Goal: Task Accomplishment & Management: Manage account settings

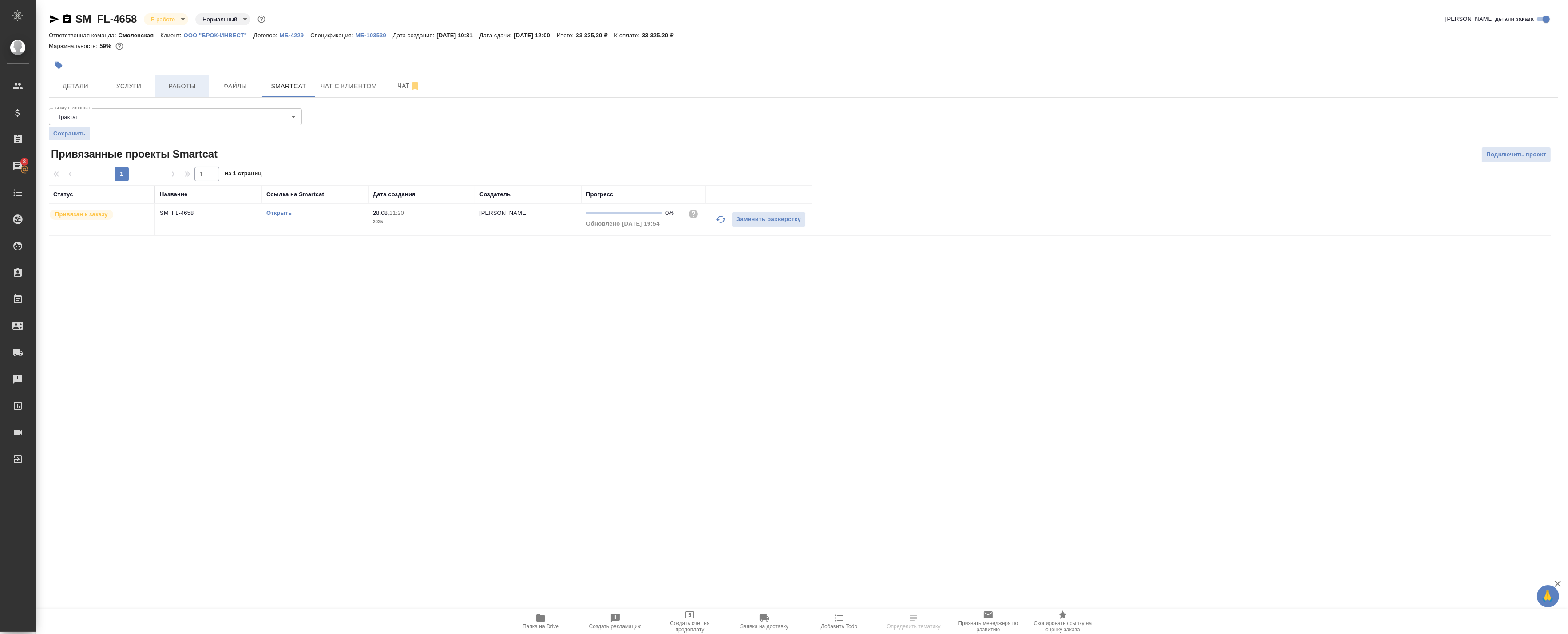
click at [187, 90] on span "Работы" at bounding box center [182, 86] width 43 height 11
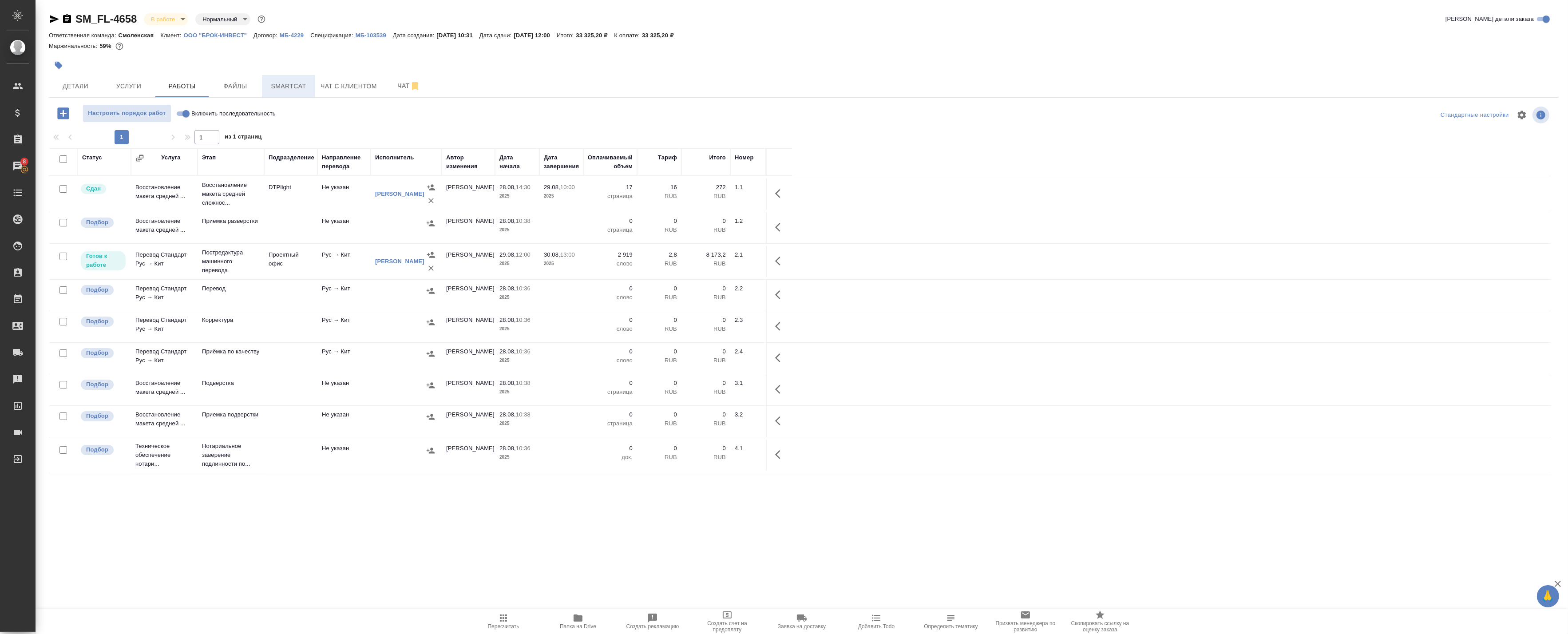
click at [285, 86] on span "Smartcat" at bounding box center [289, 86] width 43 height 11
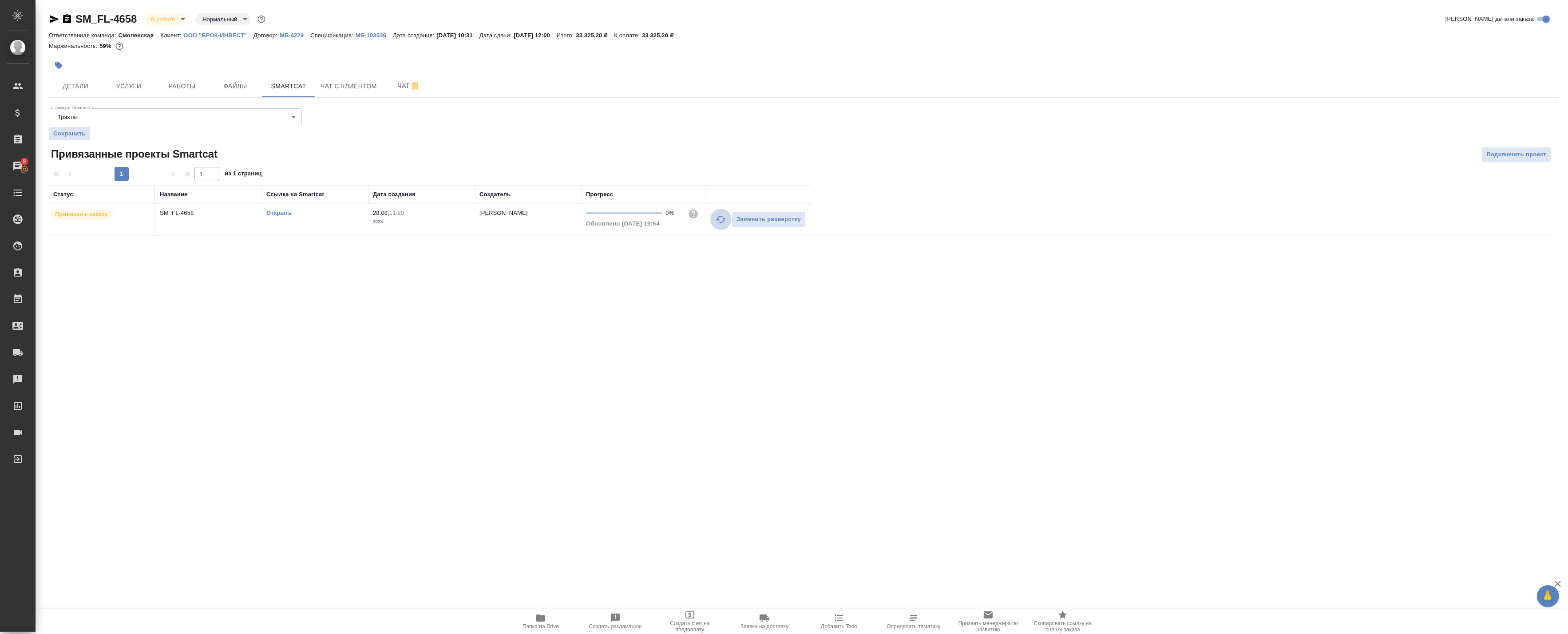
click at [719, 217] on icon "button" at bounding box center [721, 219] width 10 height 7
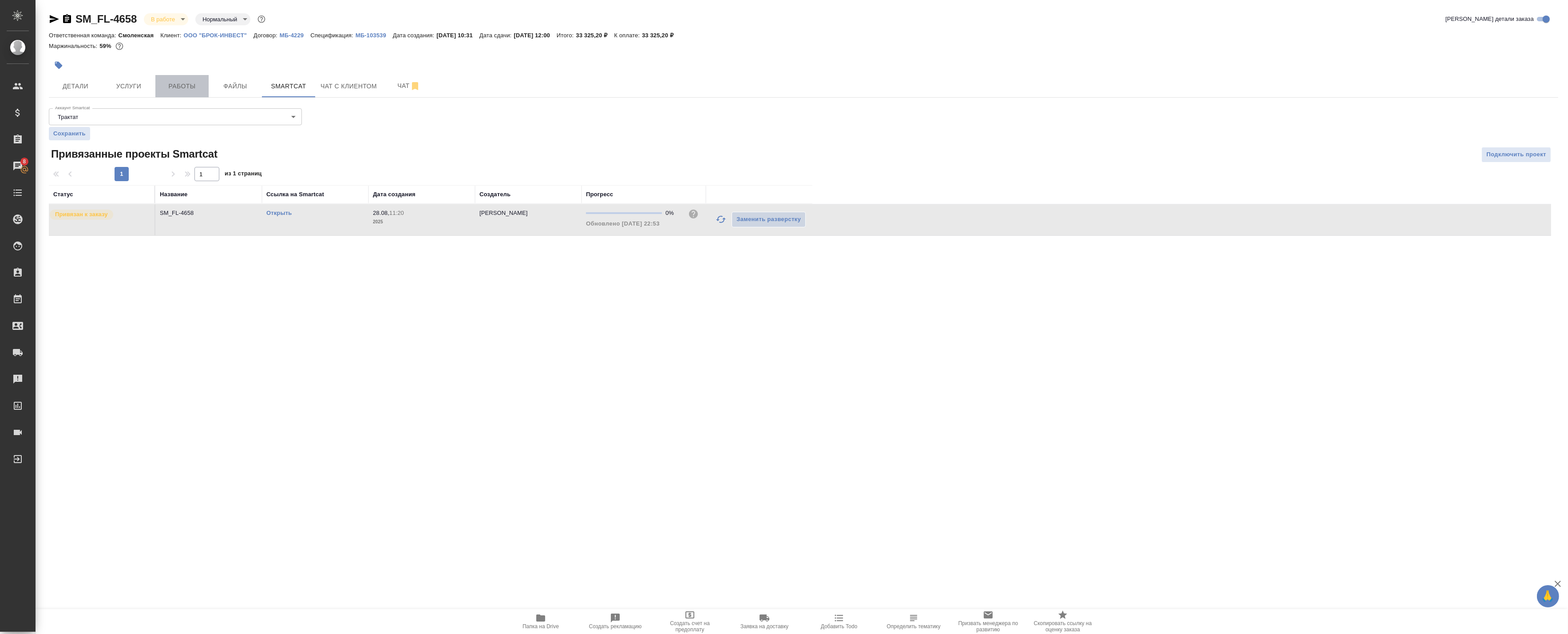
click at [184, 86] on span "Работы" at bounding box center [182, 86] width 43 height 11
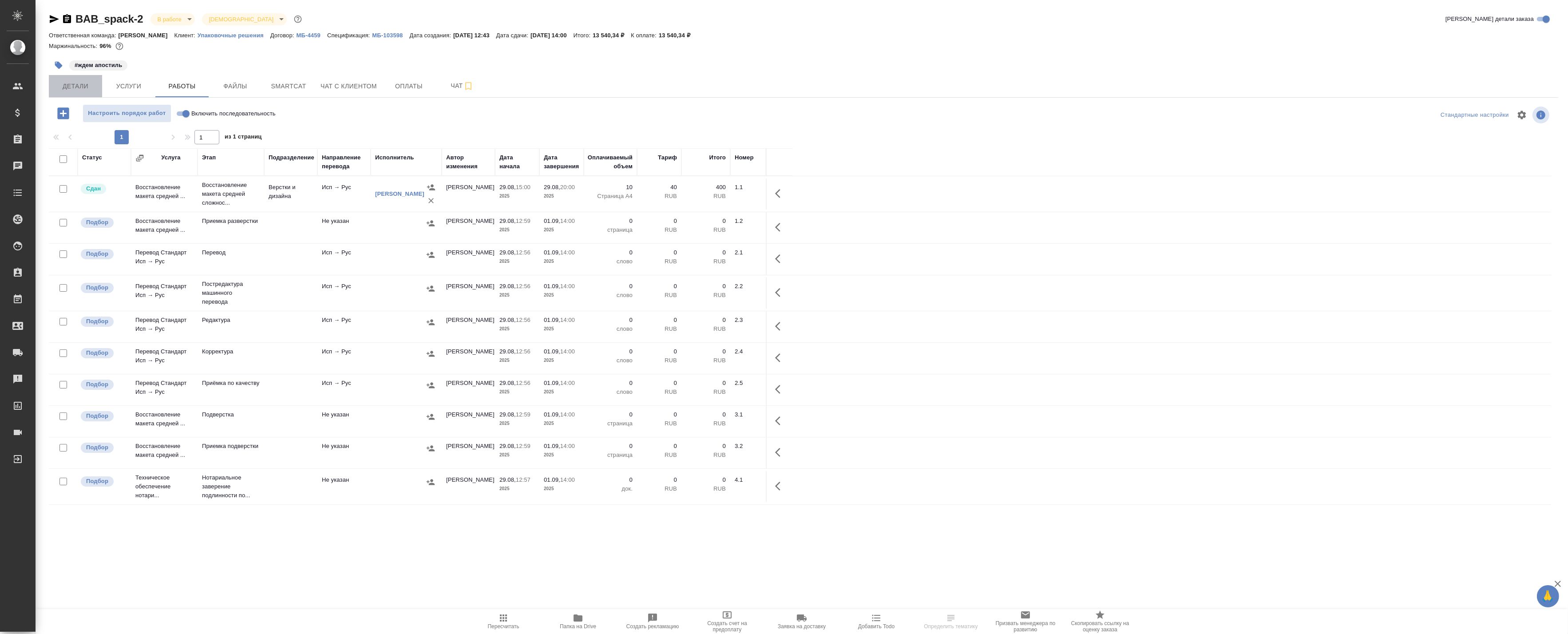
click at [91, 89] on span "Детали" at bounding box center [75, 86] width 43 height 11
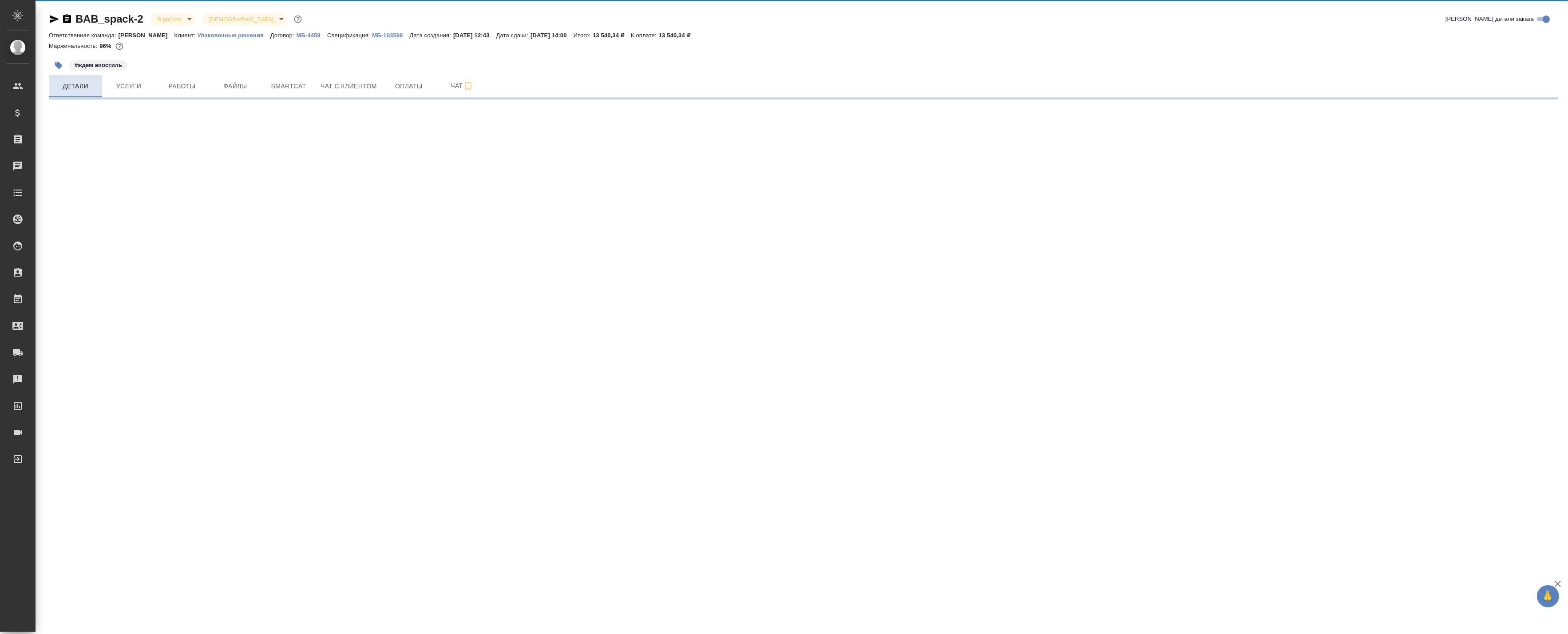
select select "RU"
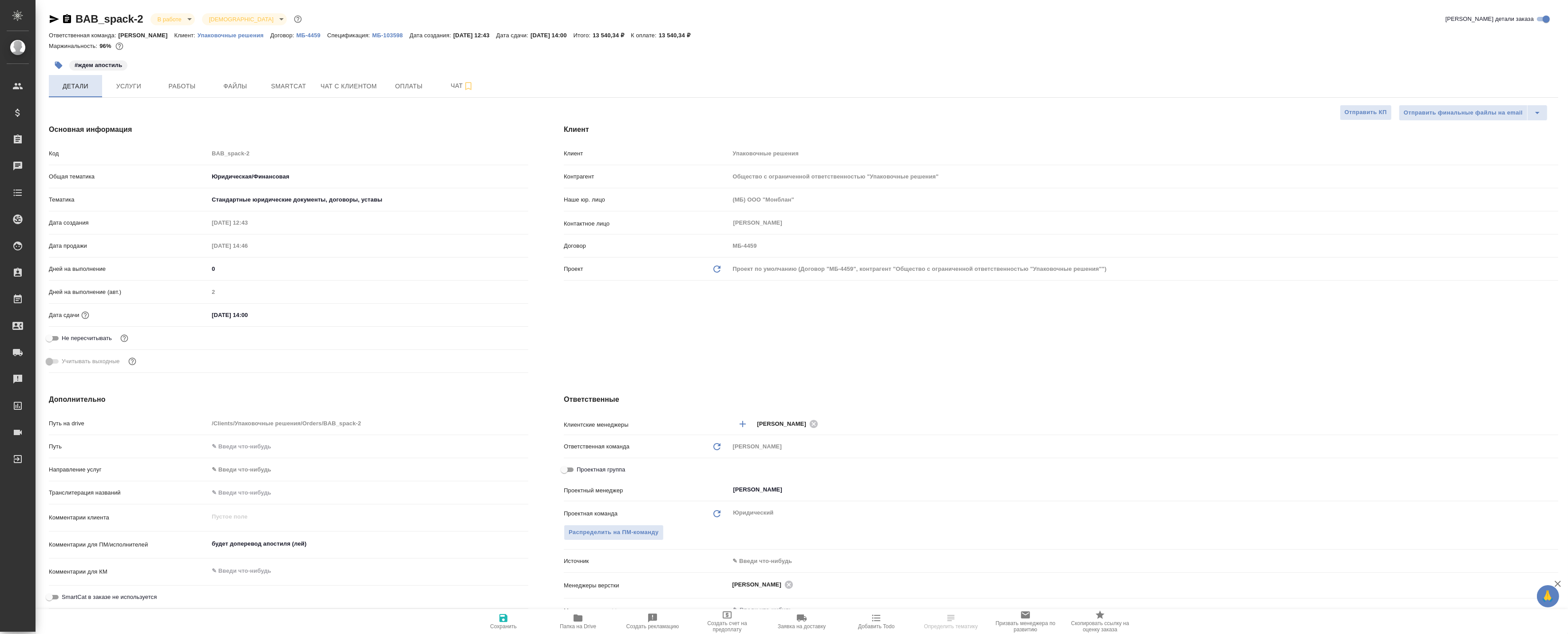
type textarea "x"
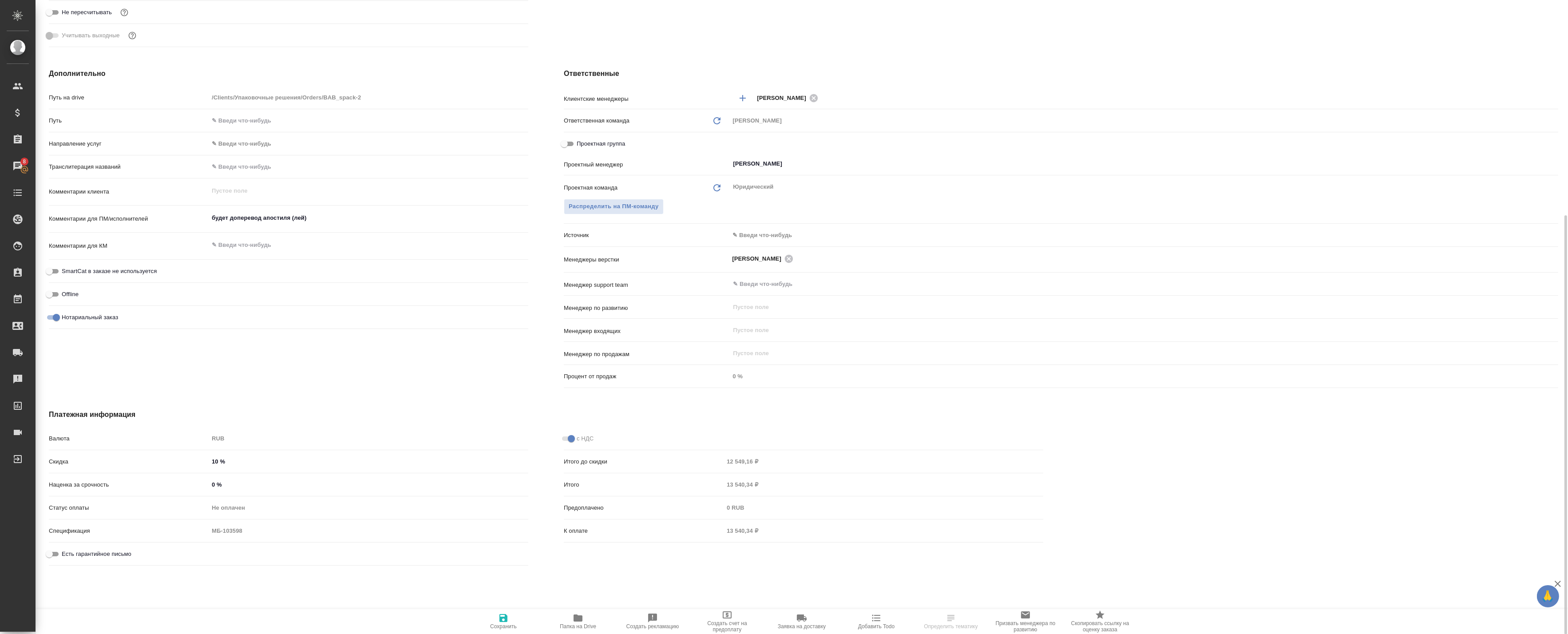
scroll to position [227, 0]
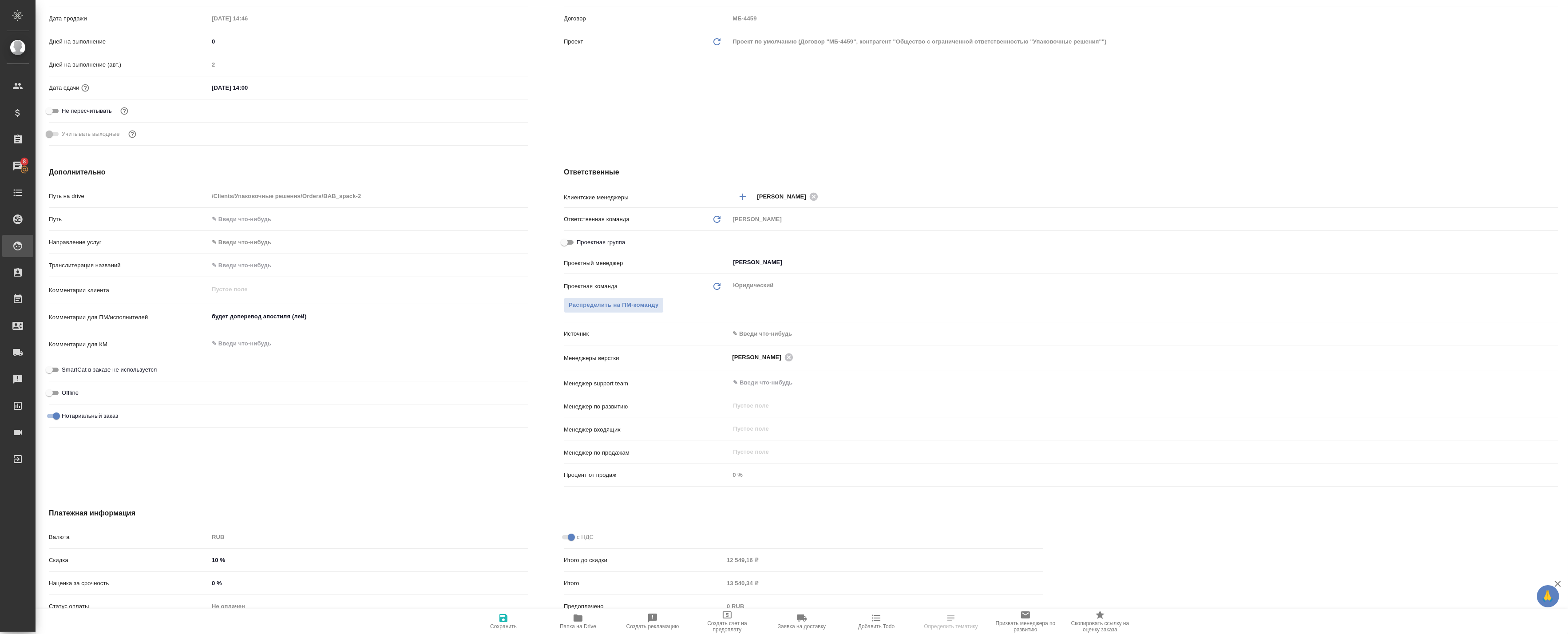
type textarea "x"
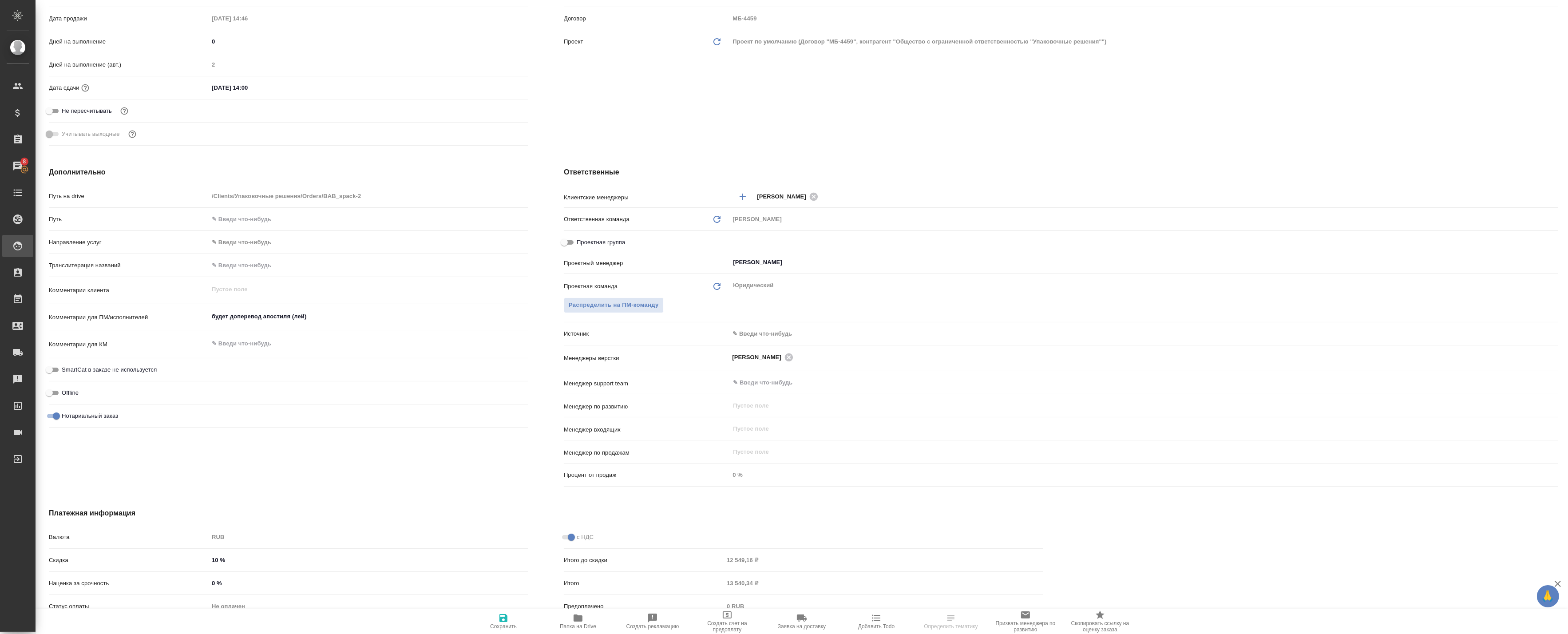
type textarea "x"
select select "RU"
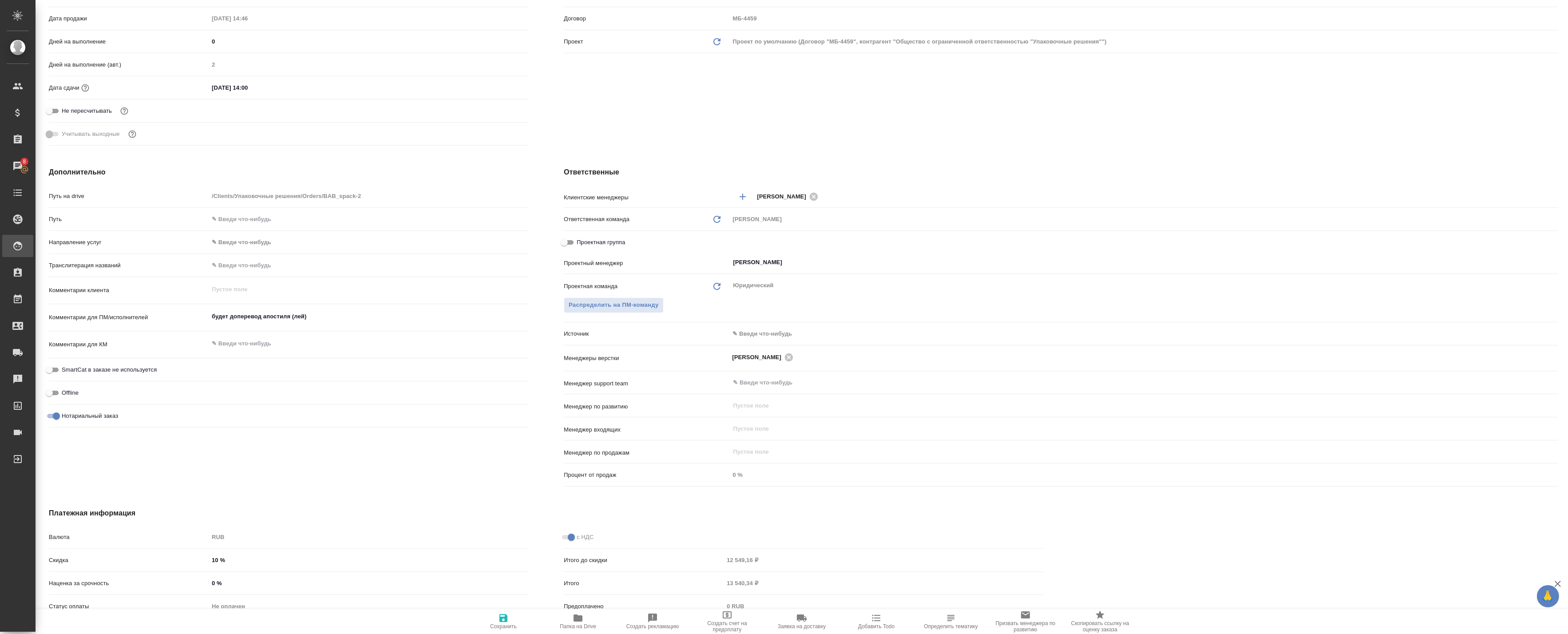
type textarea "x"
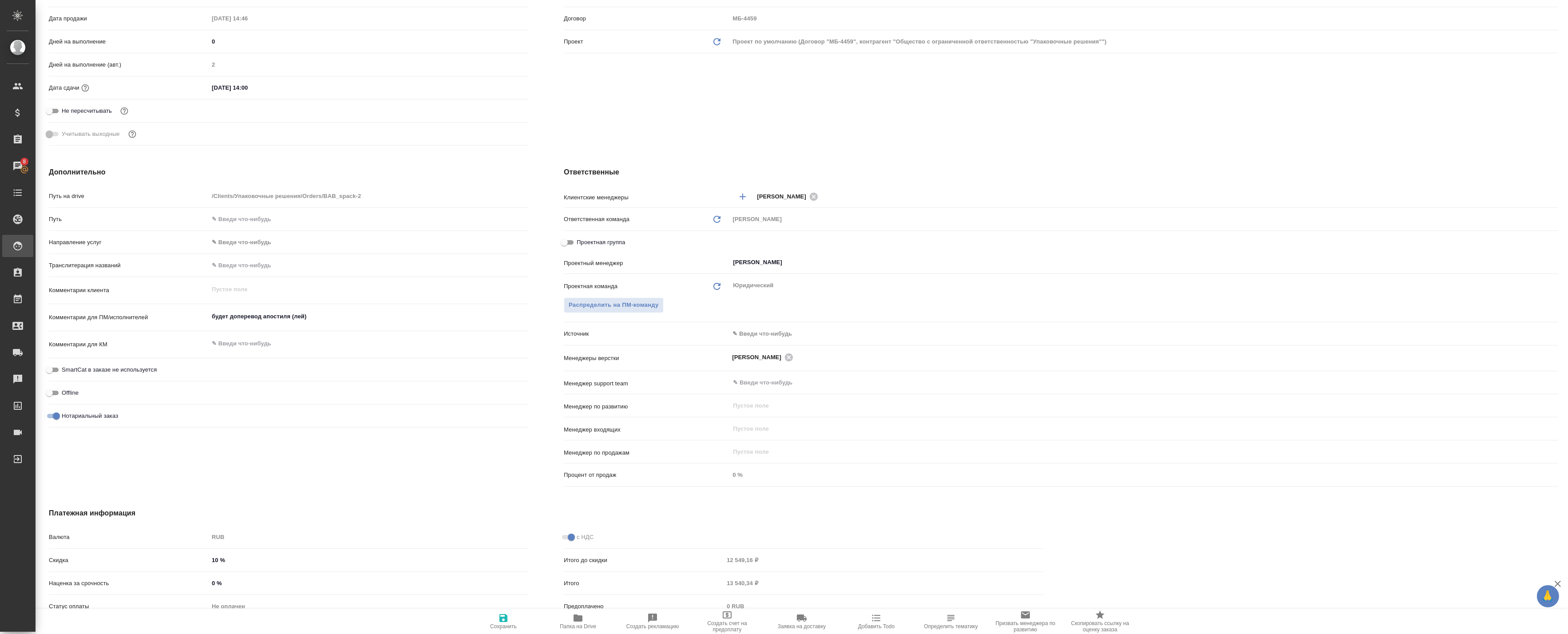
type textarea "x"
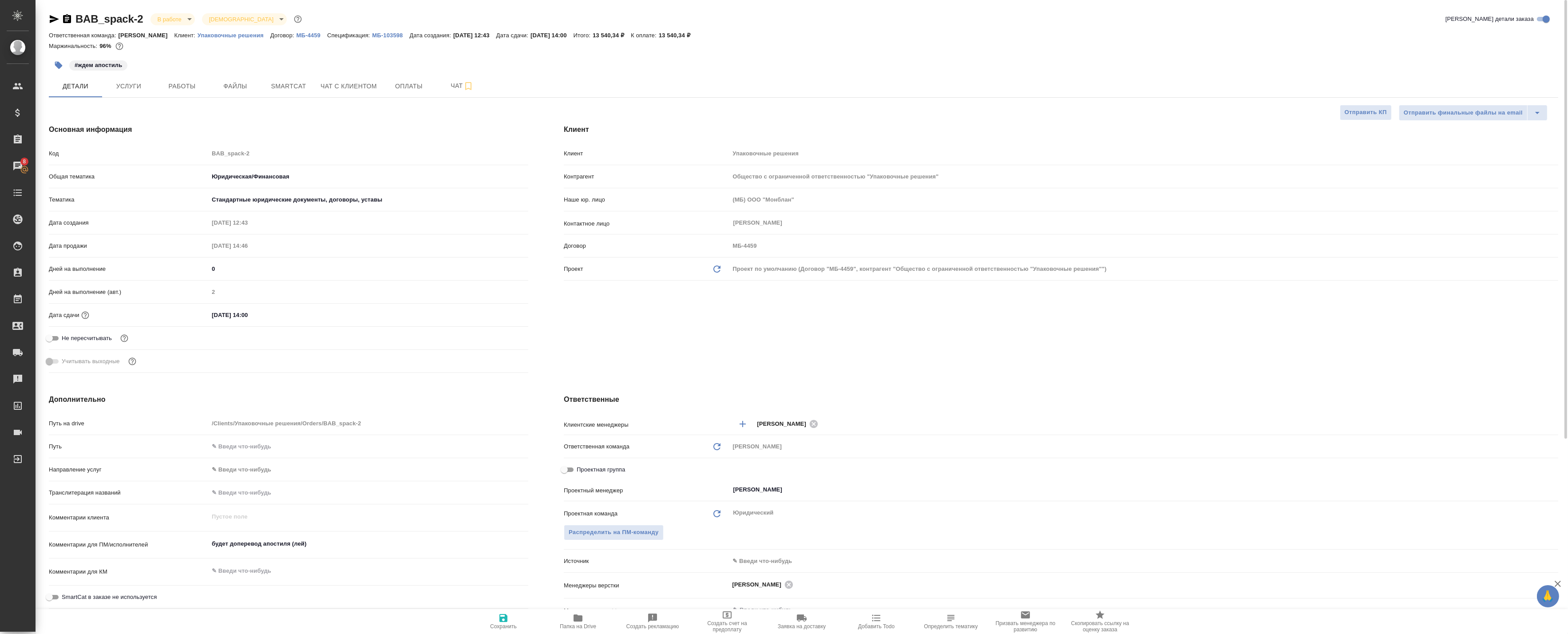
type textarea "x"
click at [127, 85] on span "Услуги" at bounding box center [128, 86] width 43 height 11
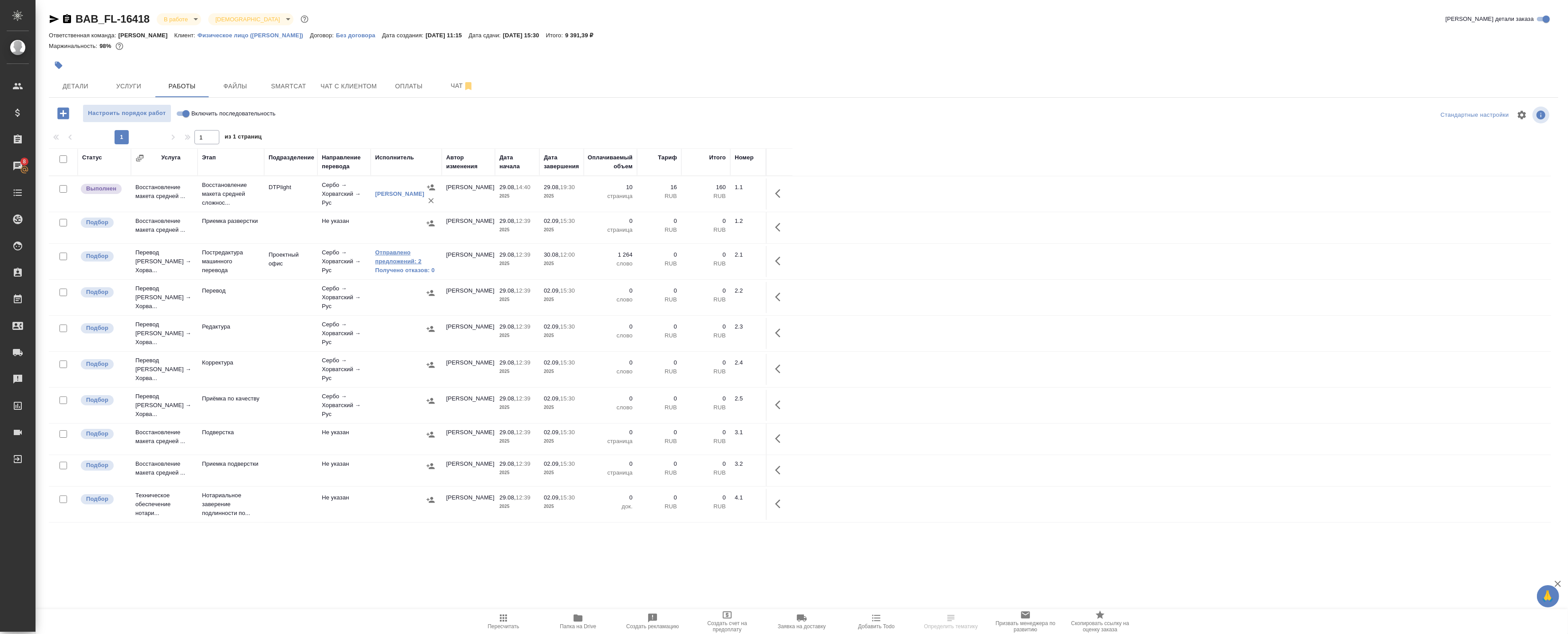
click at [385, 257] on link "Отправлено предложений: 2" at bounding box center [406, 257] width 62 height 18
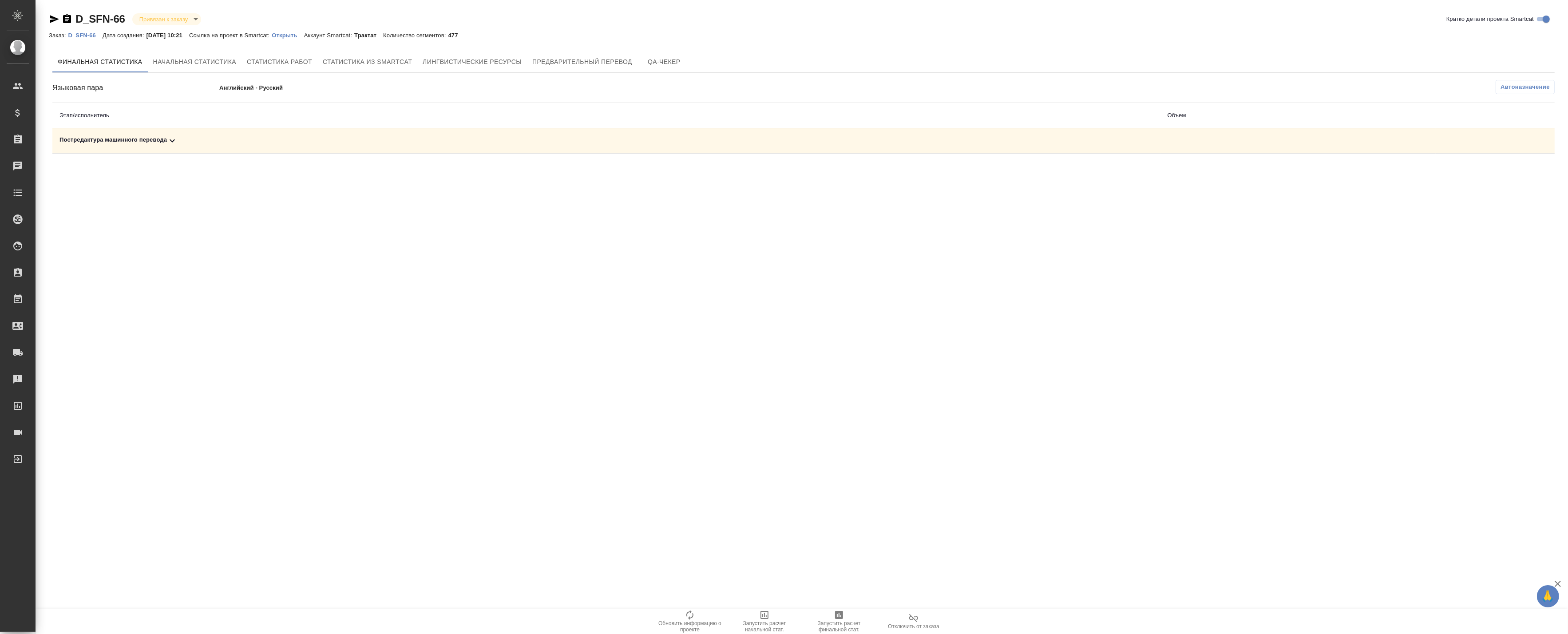
click at [184, 138] on div "Постредактура машинного перевода" at bounding box center [606, 141] width 1094 height 11
click at [1510, 173] on button "button" at bounding box center [1515, 171] width 21 height 21
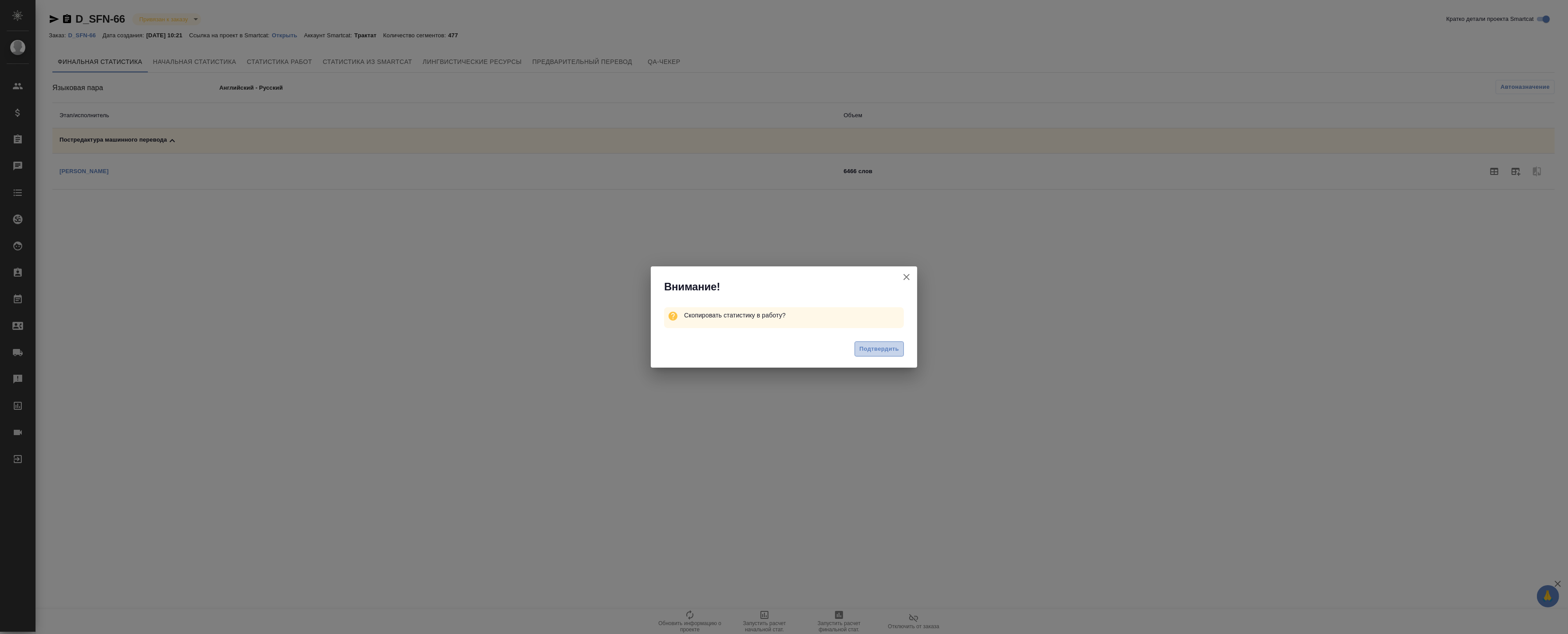
click at [870, 344] on span "Подтвердить" at bounding box center [879, 349] width 40 height 10
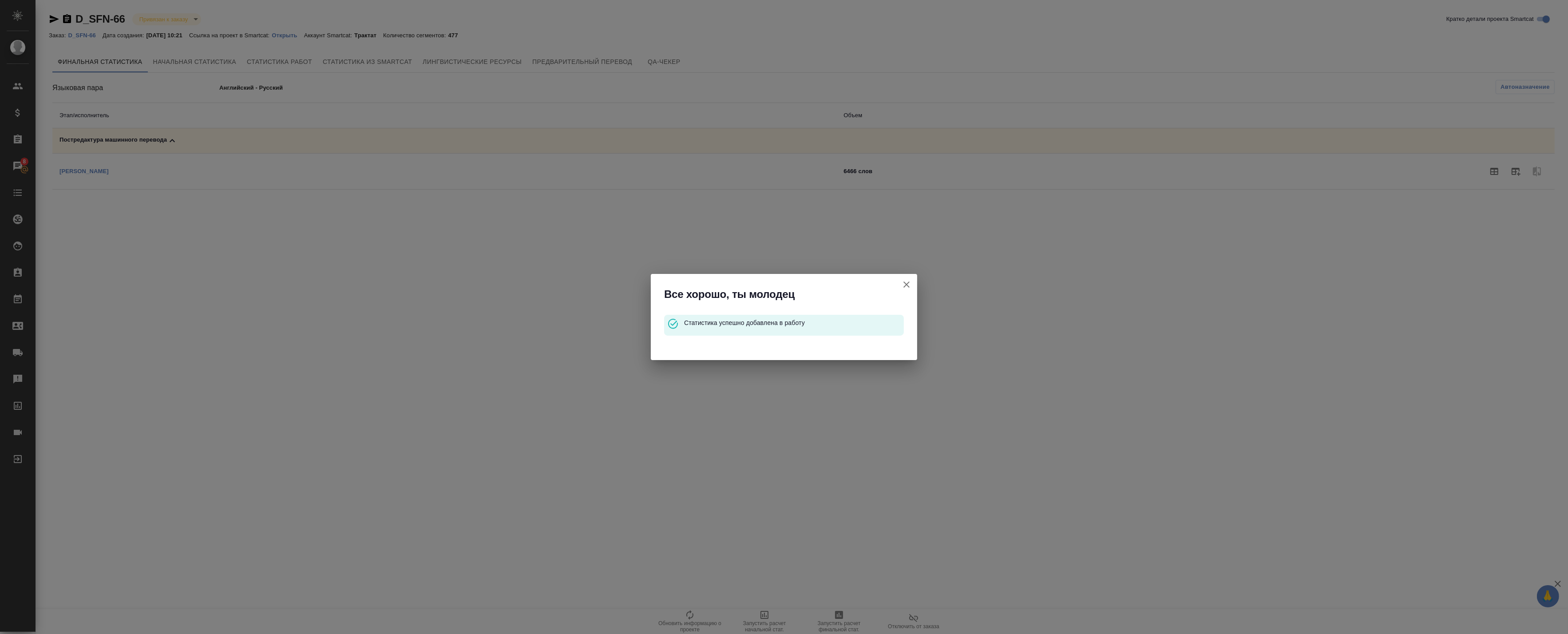
click at [900, 286] on button "Кратко детали проекта Smartcat" at bounding box center [906, 284] width 21 height 21
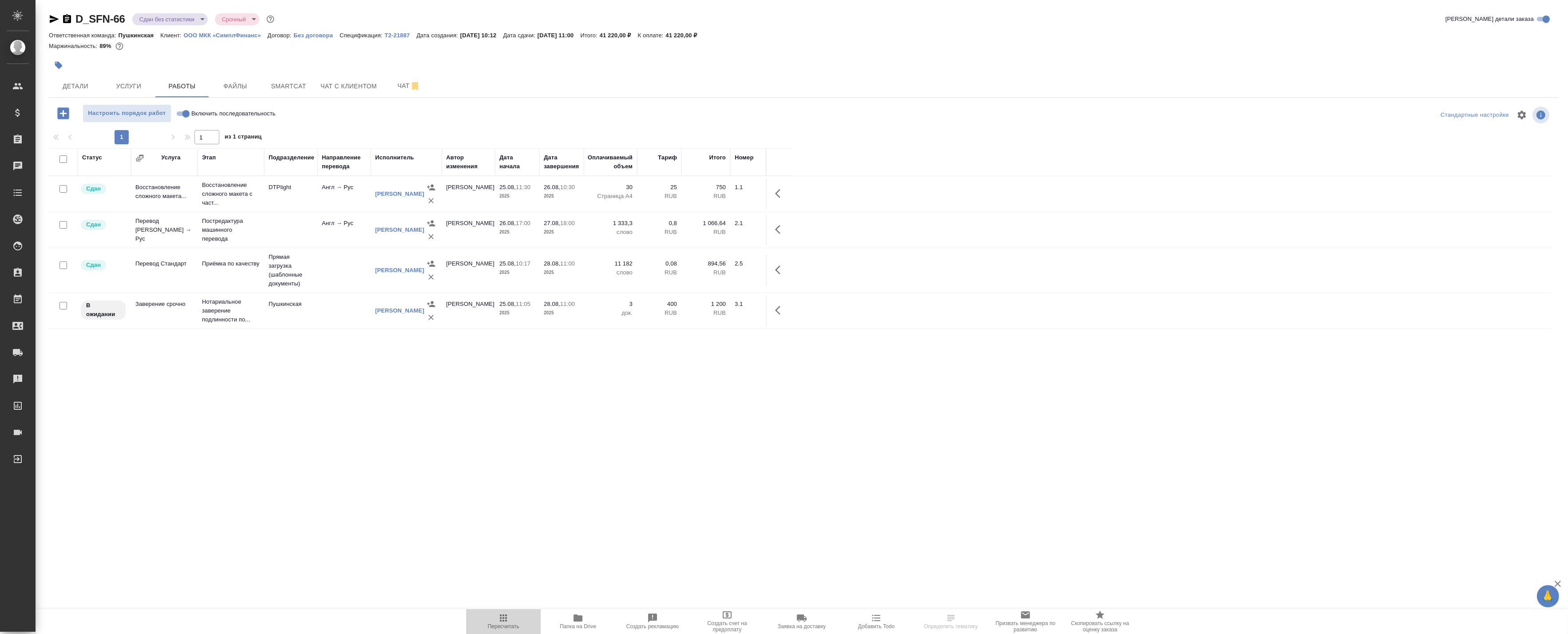
click at [505, 618] on icon "button" at bounding box center [503, 618] width 7 height 7
click at [169, 18] on body "🙏 .cls-1 fill:#fff; AWATERA Badanyan Artak Клиенты Спецификации Заказы 8 Чаты T…" at bounding box center [784, 317] width 1568 height 634
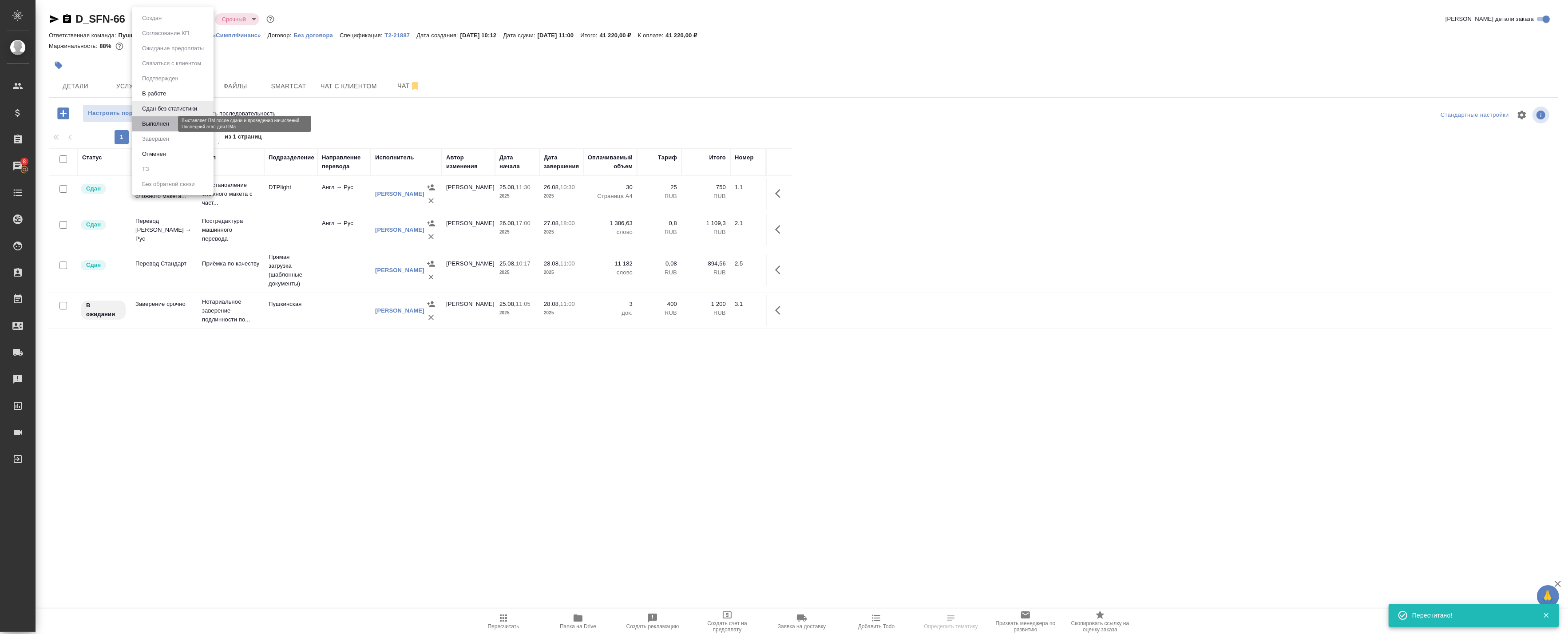
click at [167, 125] on button "Выполнен" at bounding box center [155, 124] width 32 height 10
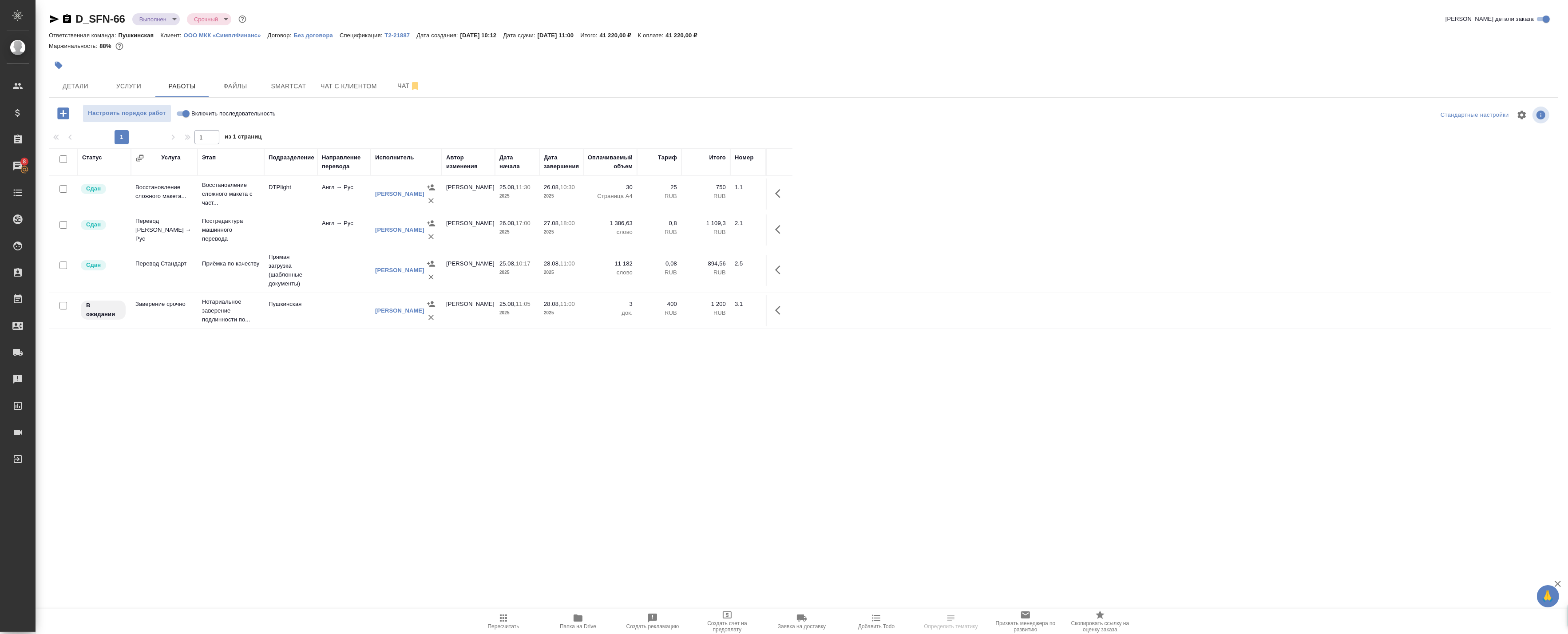
click at [169, 18] on body "🙏 .cls-1 fill:#fff; AWATERA Badanyan Artak Клиенты Спецификации Заказы 8 Чаты T…" at bounding box center [784, 317] width 1568 height 634
click at [161, 139] on button "Завершен" at bounding box center [155, 139] width 32 height 10
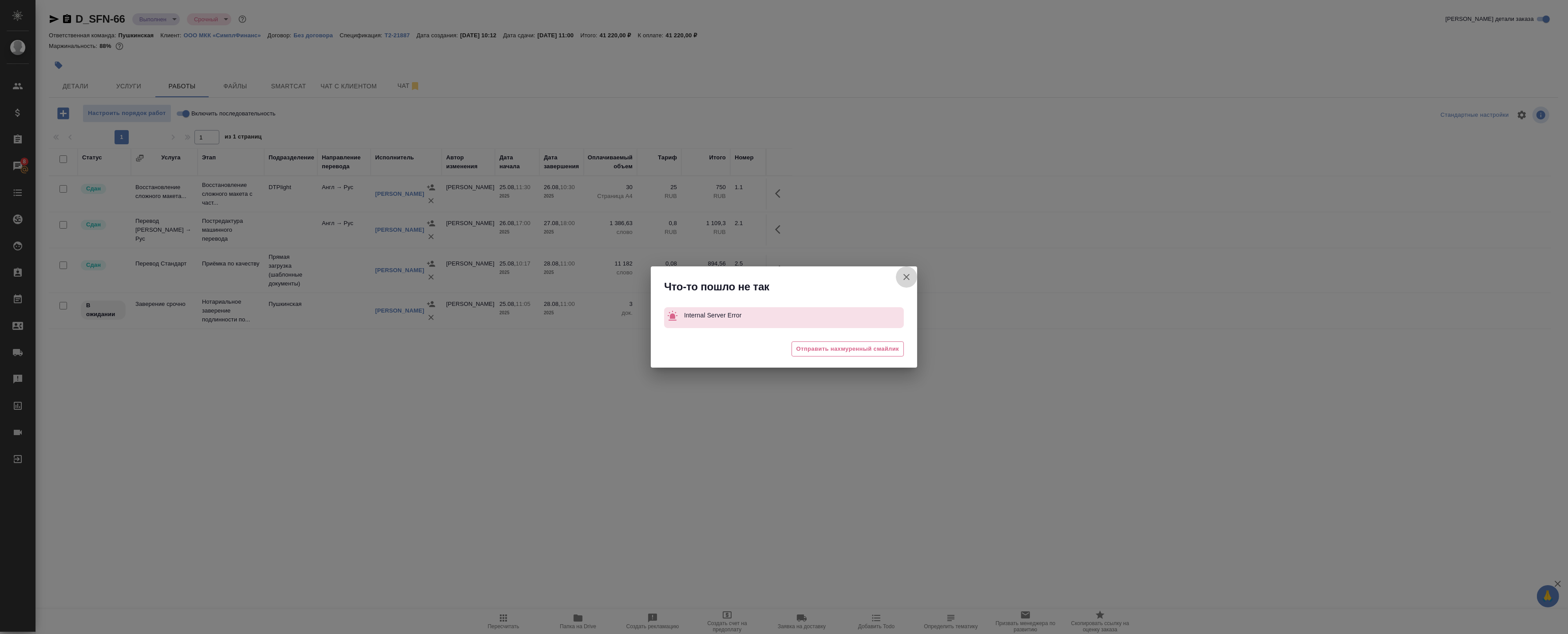
click at [906, 277] on icon "button" at bounding box center [906, 277] width 6 height 6
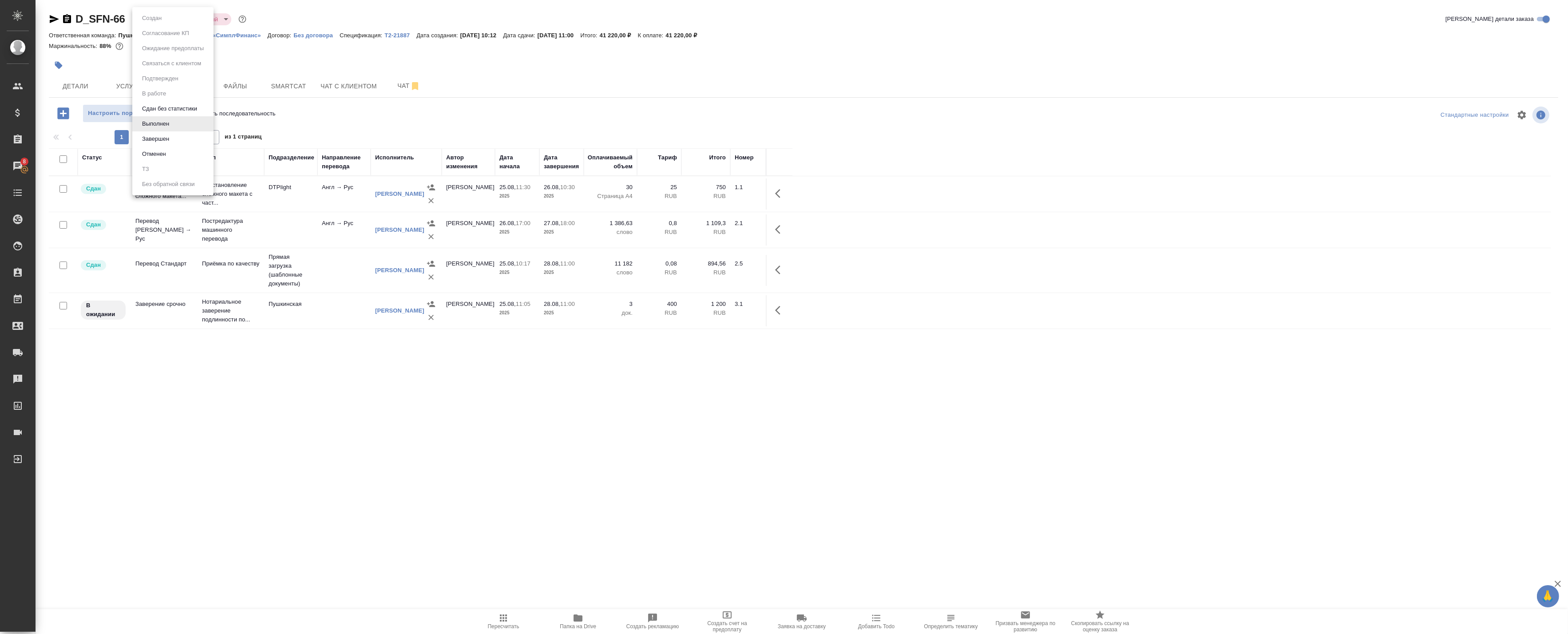
click at [156, 19] on body "🙏 .cls-1 fill:#fff; AWATERA Badanyan Artak Клиенты Спецификации Заказы 8 Чаты T…" at bounding box center [784, 317] width 1568 height 634
click at [158, 139] on button "Завершен" at bounding box center [155, 139] width 32 height 10
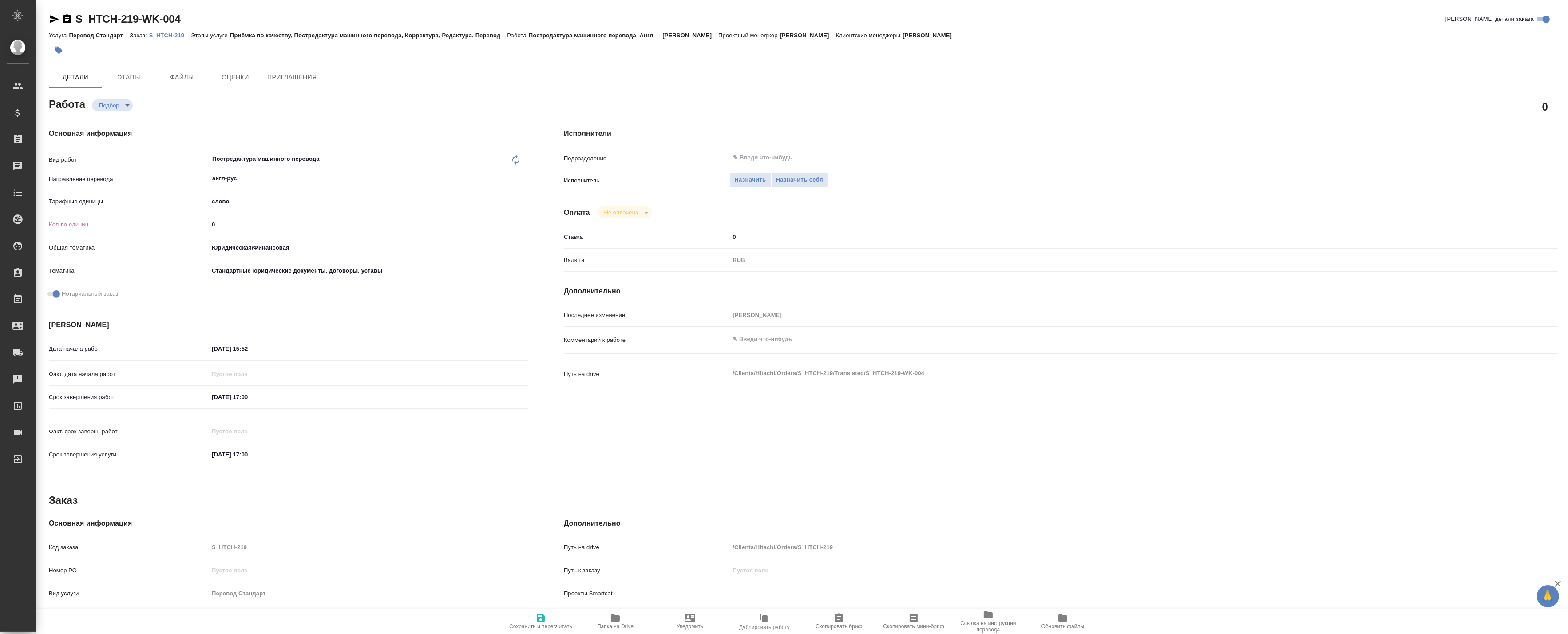
type textarea "x"
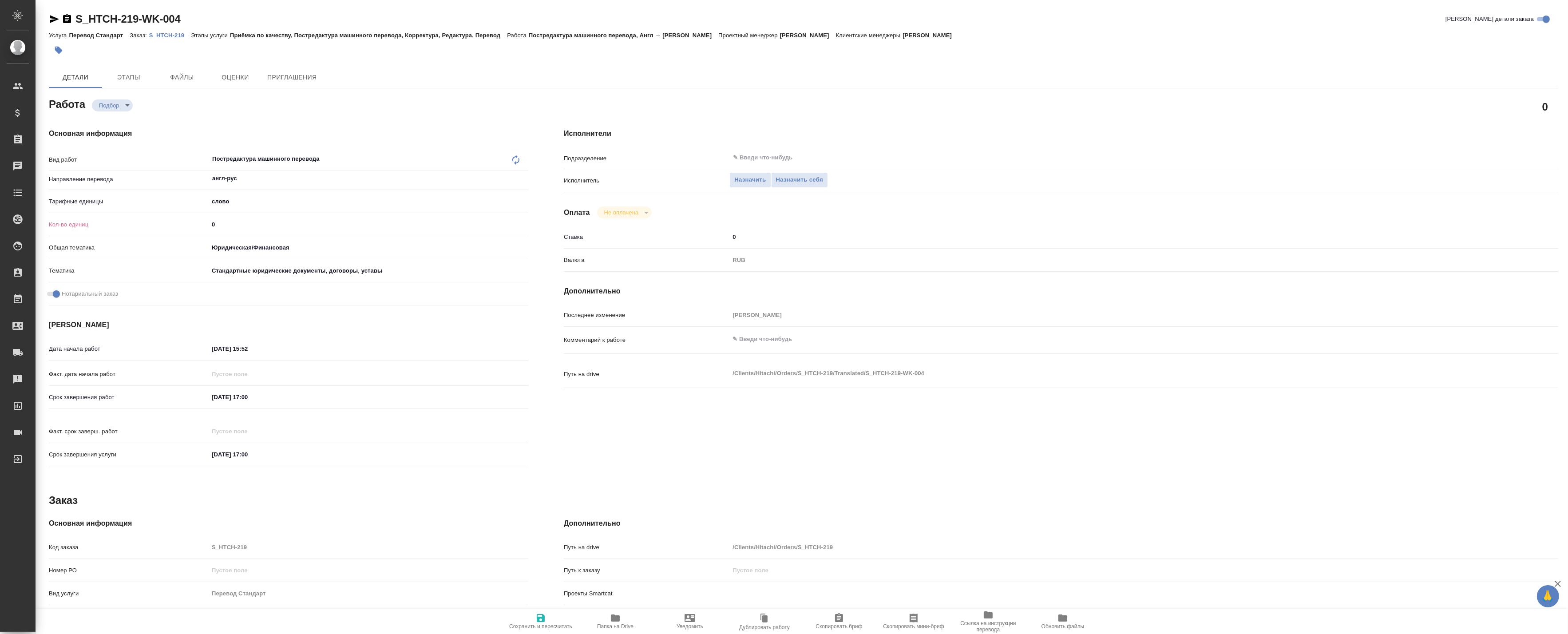
type textarea "x"
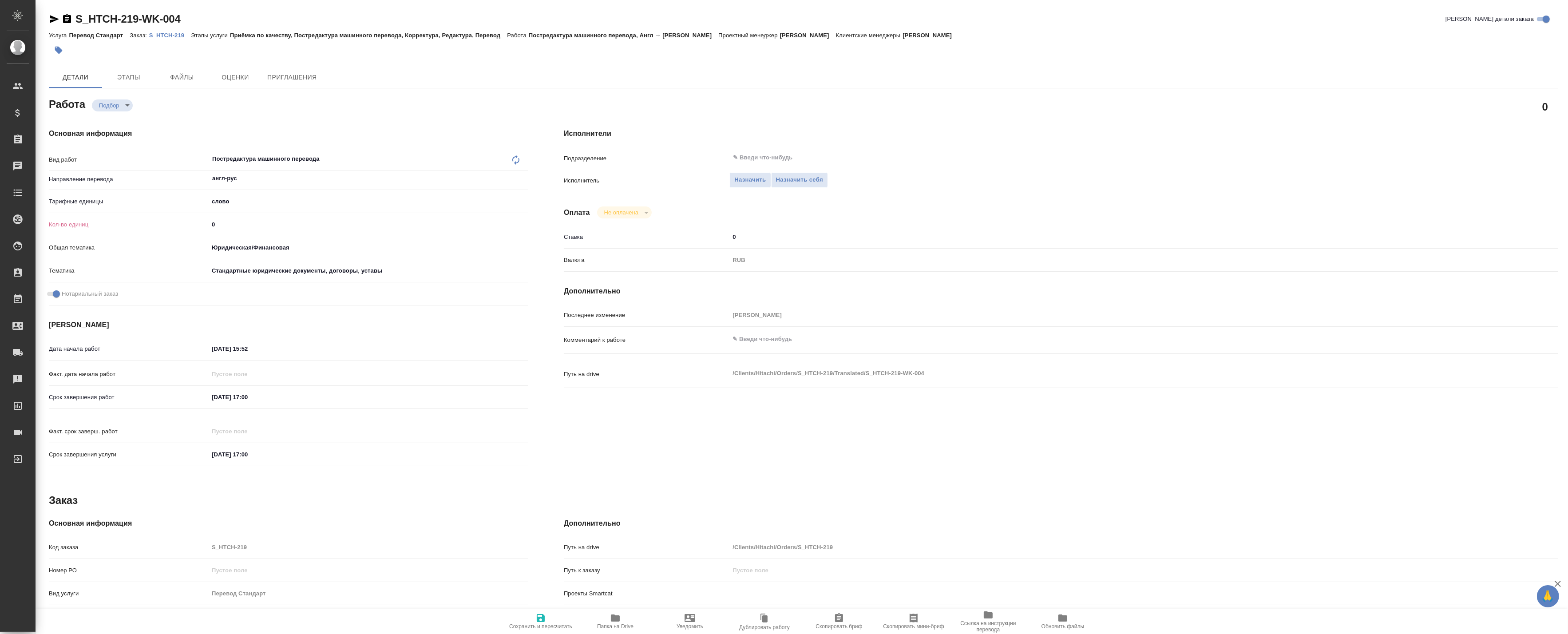
type textarea "x"
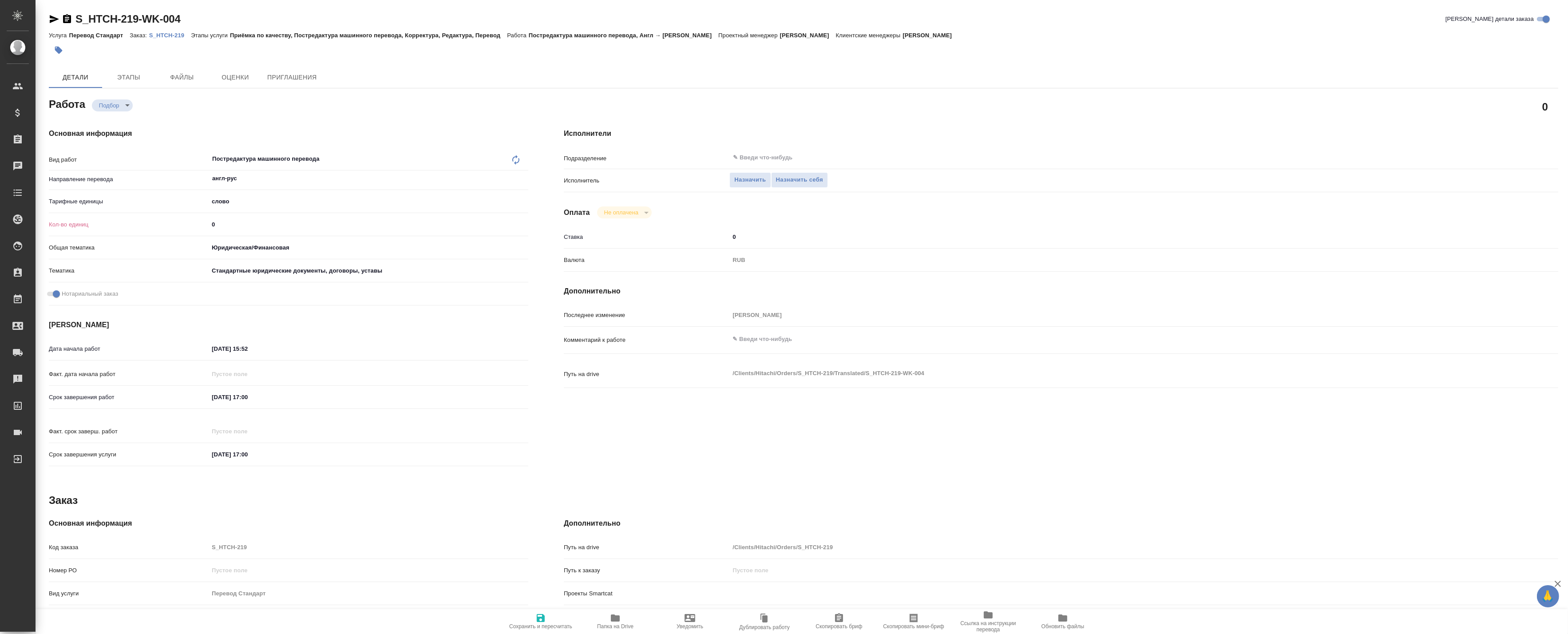
type textarea "x"
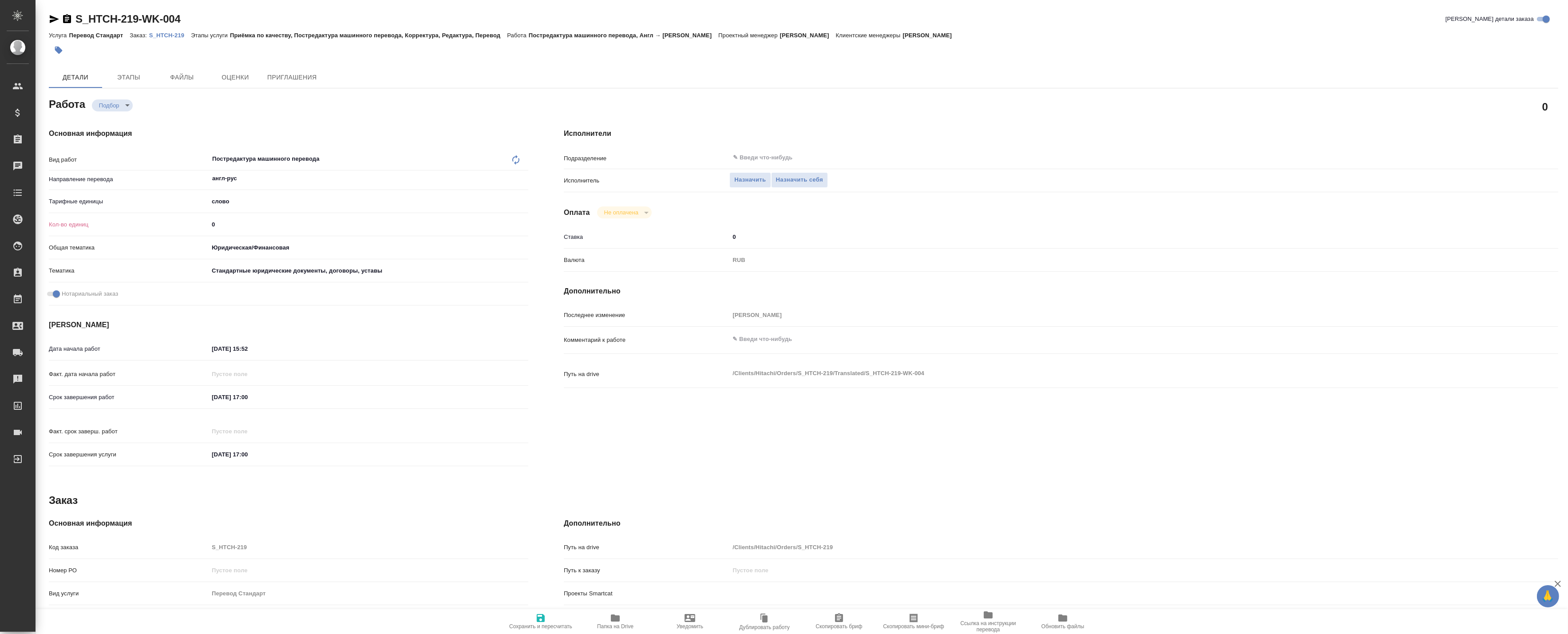
type textarea "x"
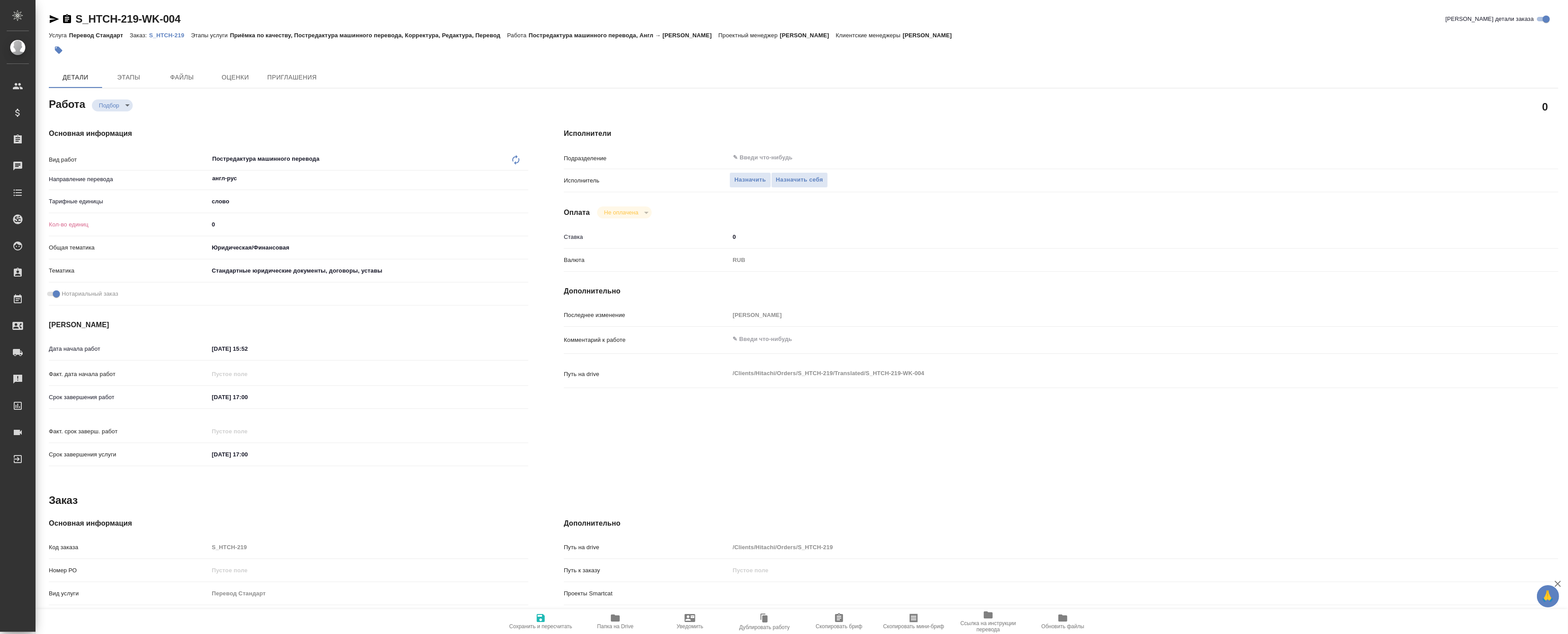
type textarea "x"
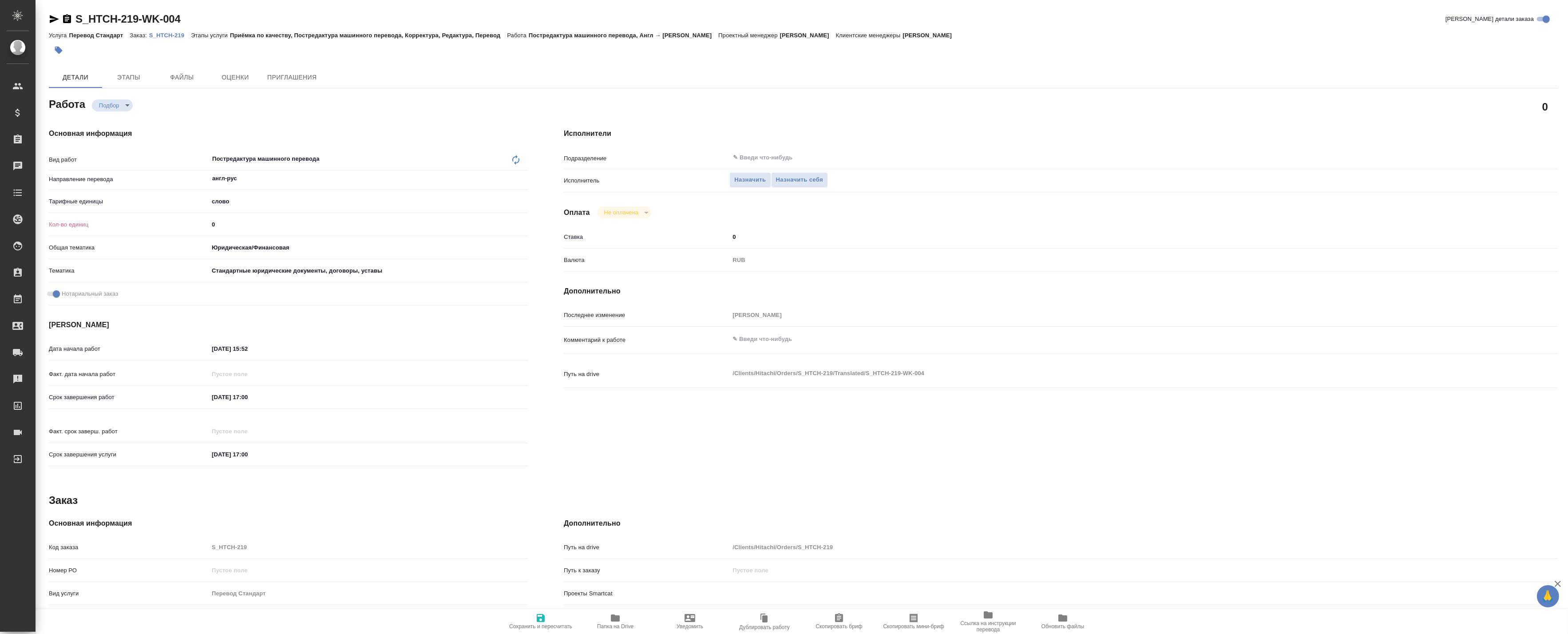
type textarea "x"
